Goal: Manage account settings

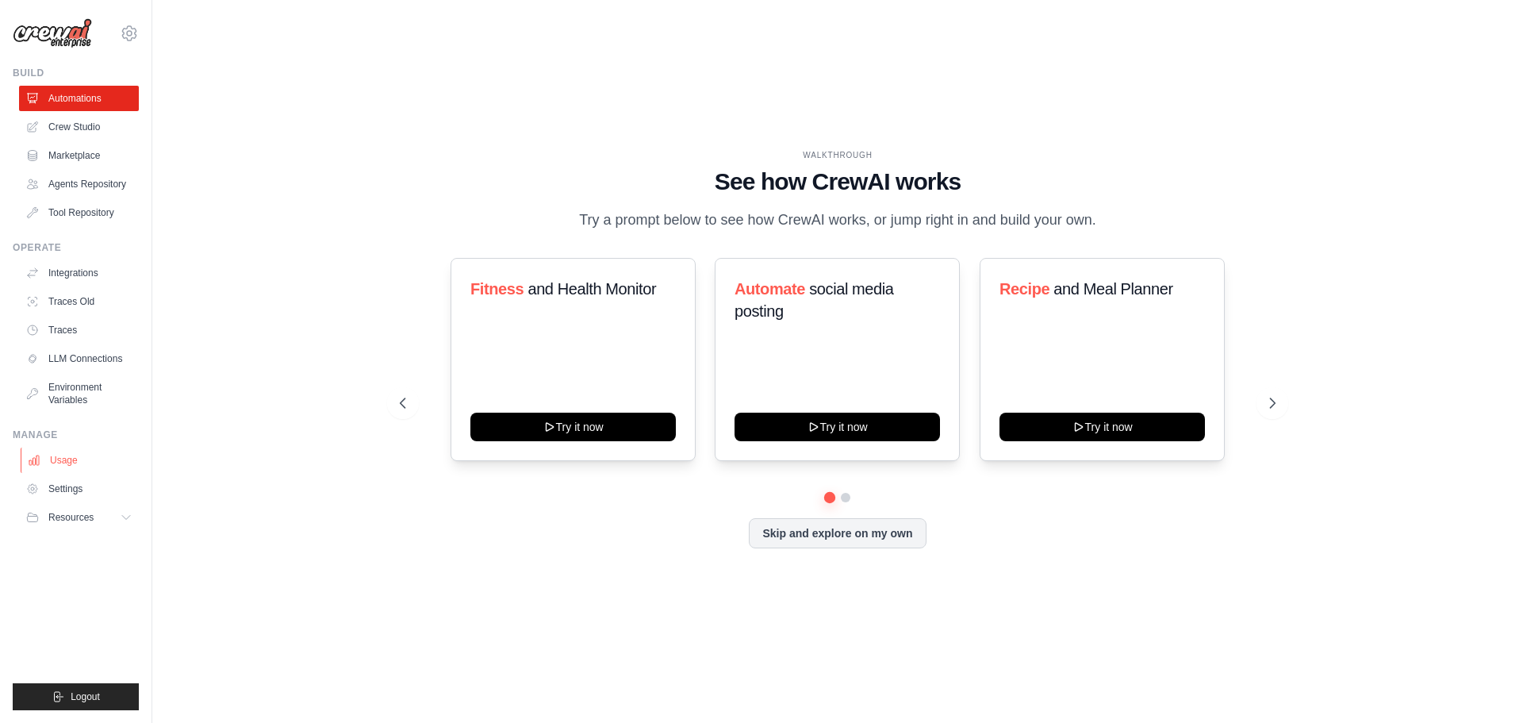
click at [67, 459] on link "Usage" at bounding box center [81, 459] width 120 height 25
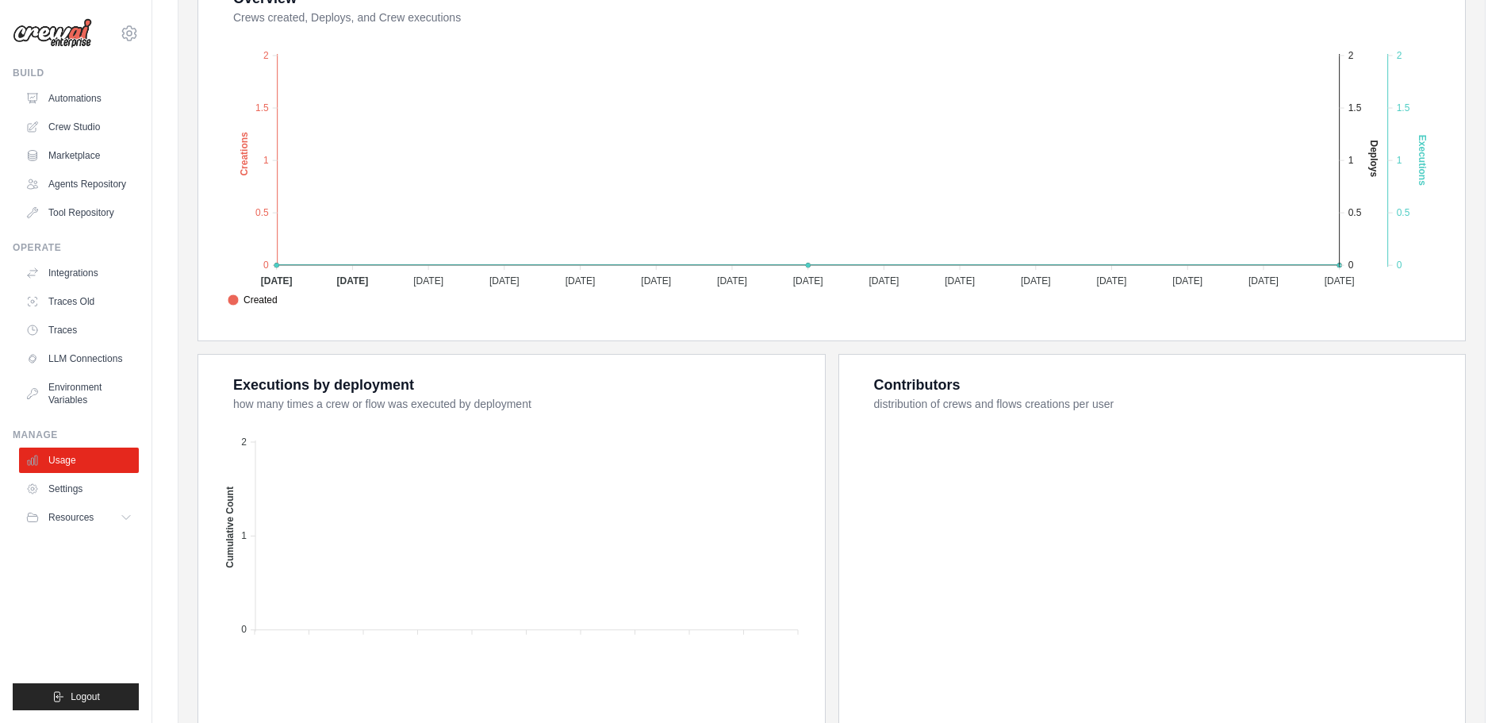
scroll to position [428, 0]
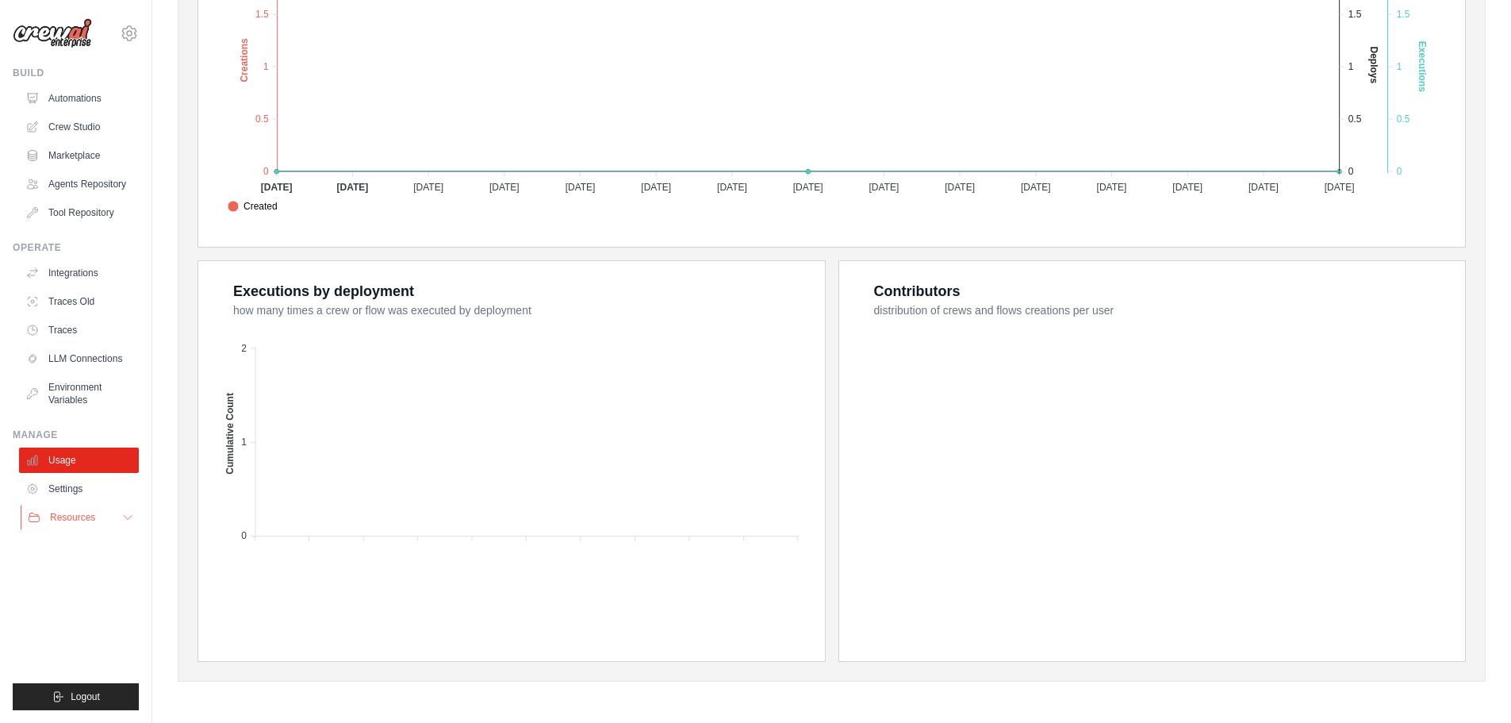
click at [86, 514] on span "Resources" at bounding box center [72, 517] width 45 height 13
click at [99, 488] on link "Settings" at bounding box center [81, 488] width 120 height 25
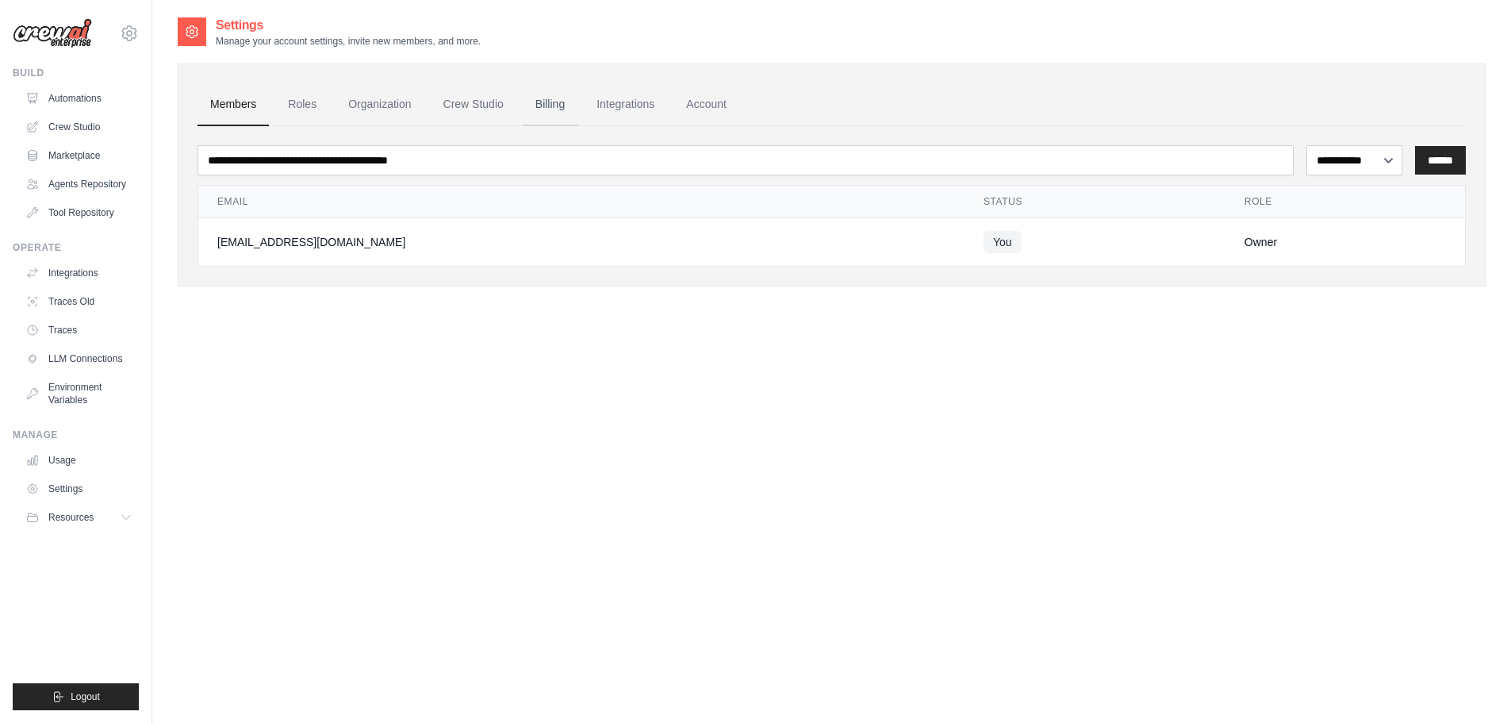
click at [548, 97] on link "Billing" at bounding box center [550, 104] width 55 height 43
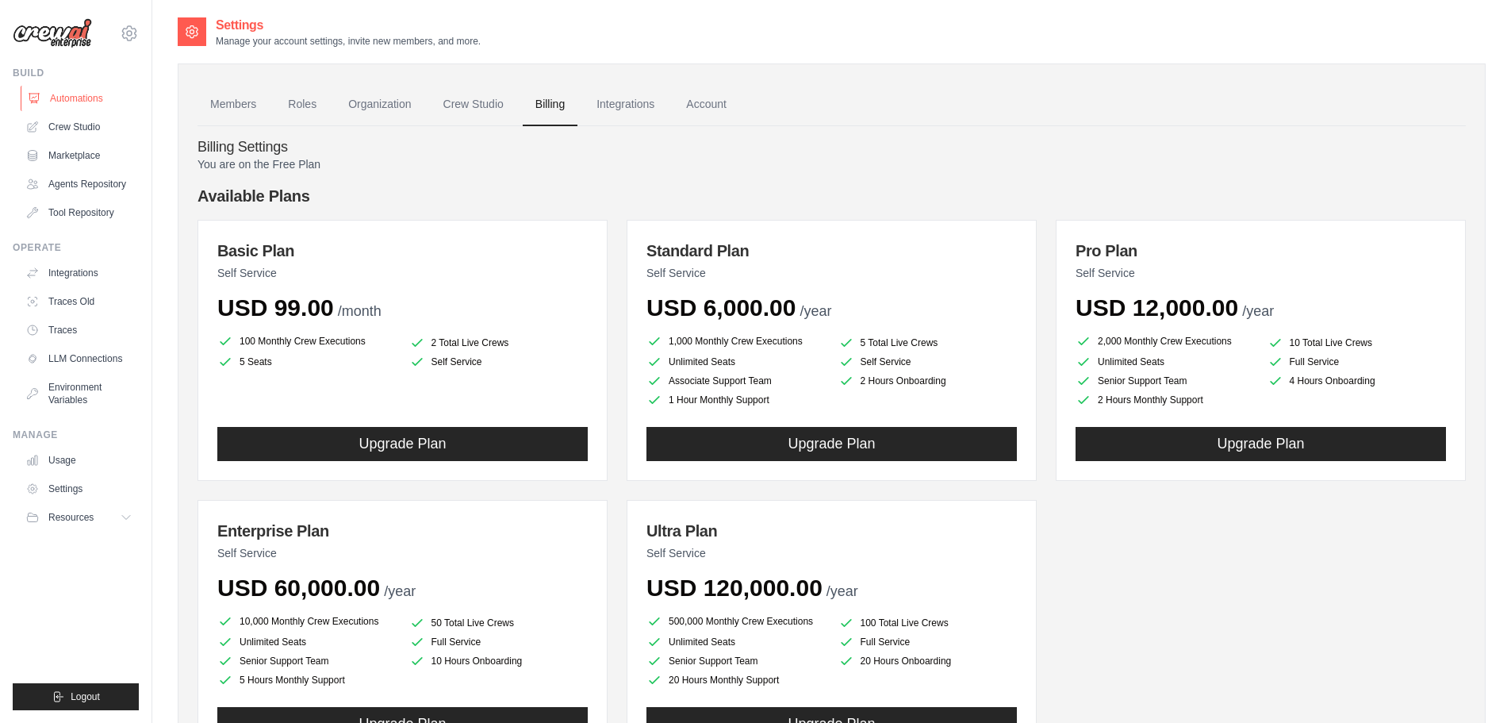
click at [88, 102] on link "Automations" at bounding box center [81, 98] width 120 height 25
